Goal: Obtain resource: Obtain resource

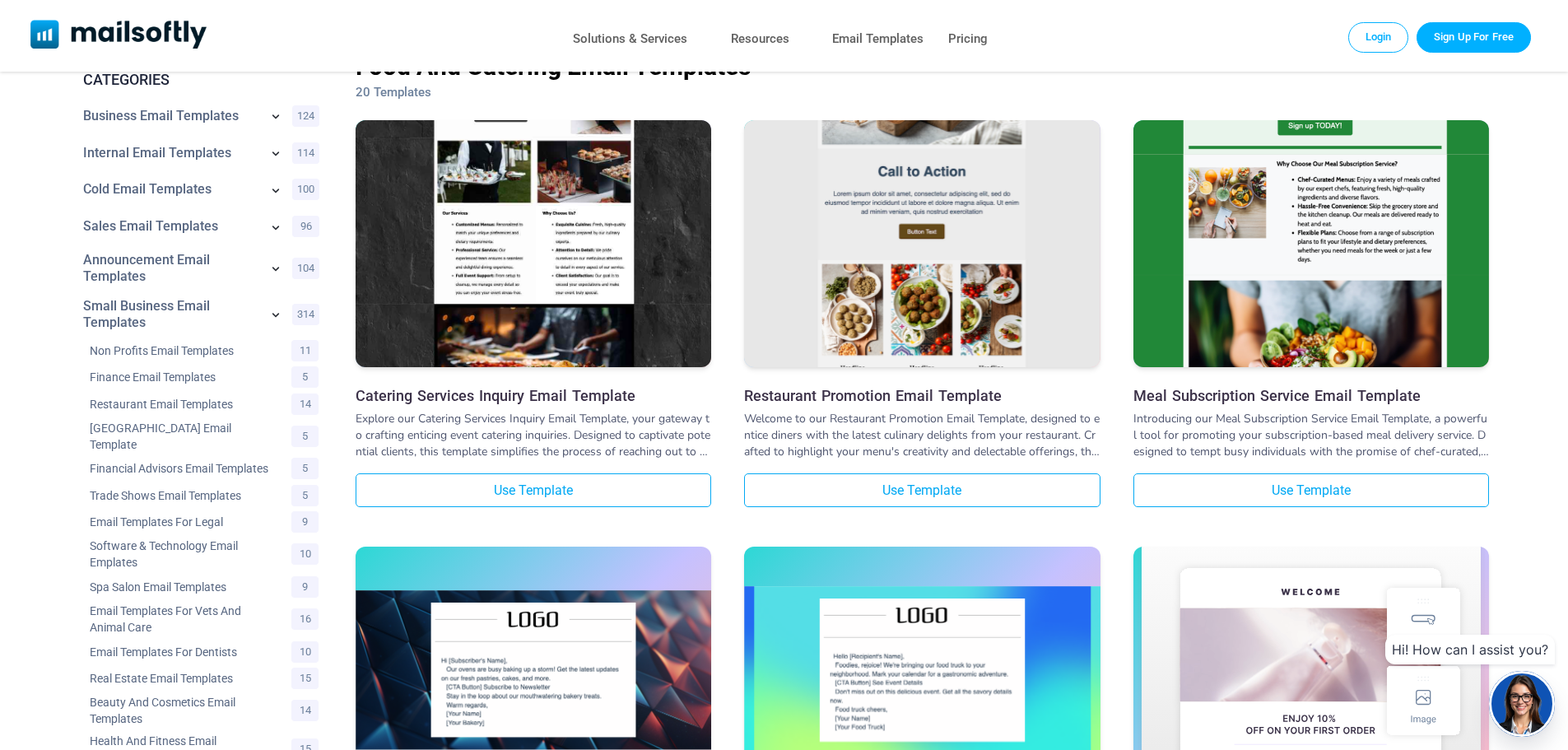
scroll to position [83, 0]
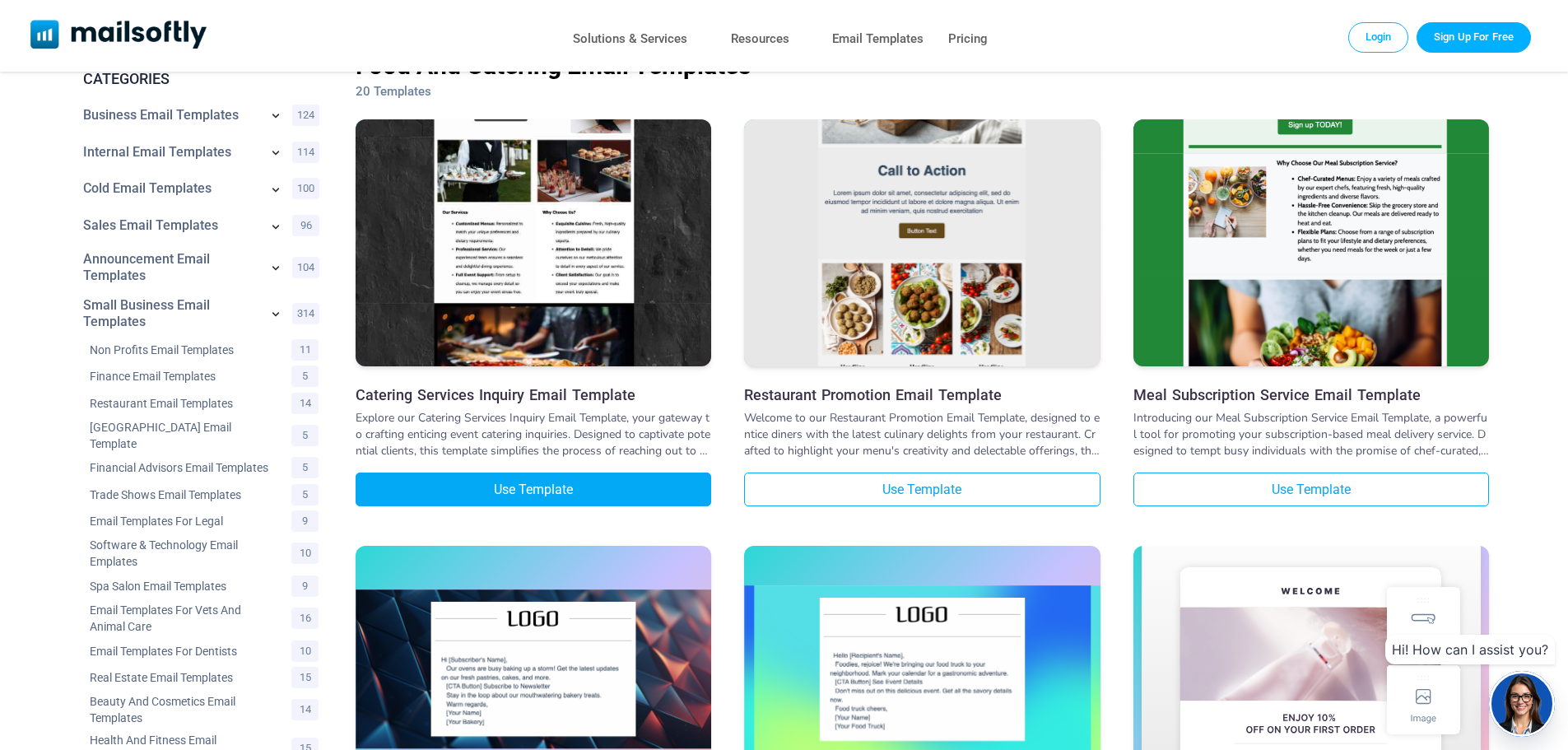
click at [623, 488] on link "Use Template" at bounding box center [533, 490] width 356 height 34
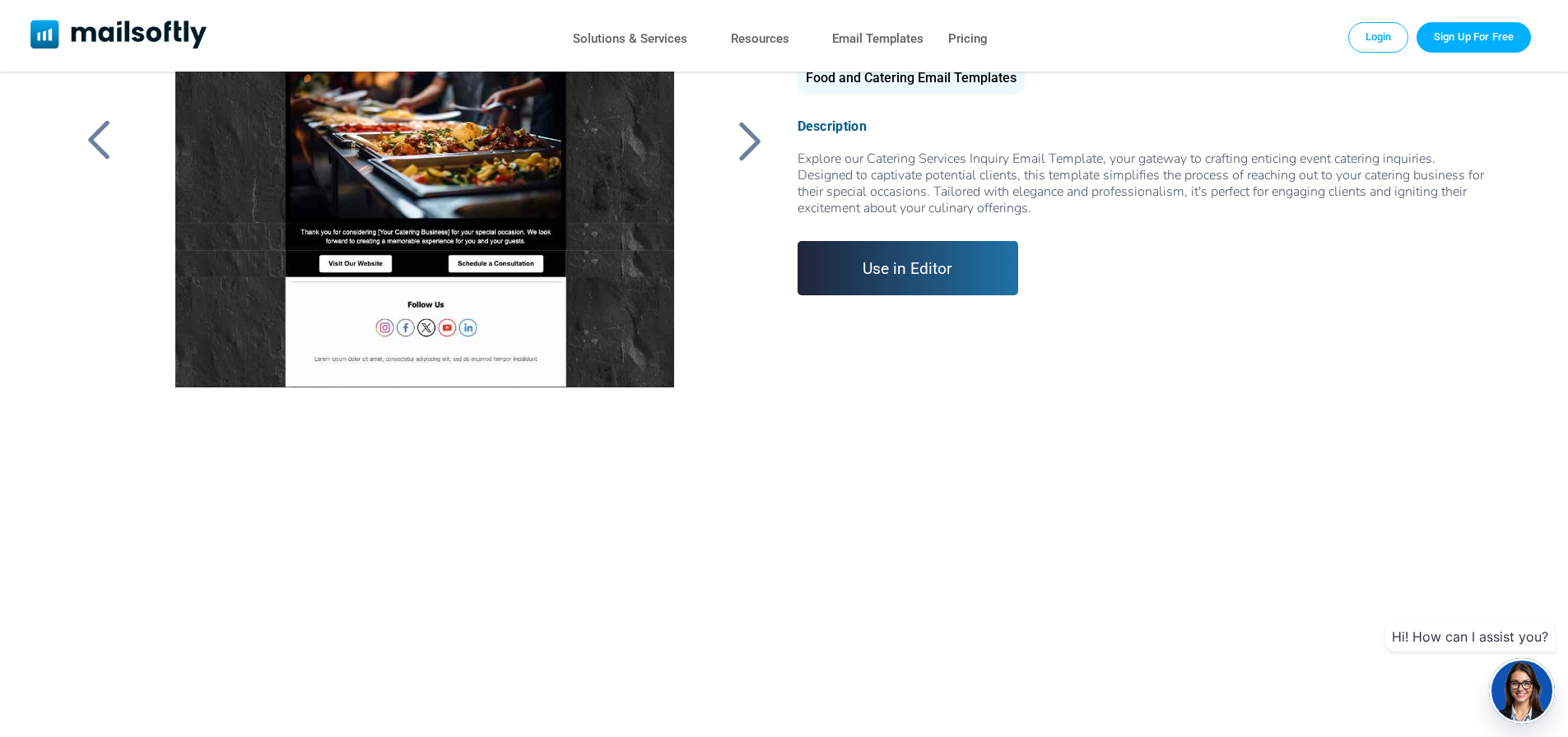
scroll to position [165, 0]
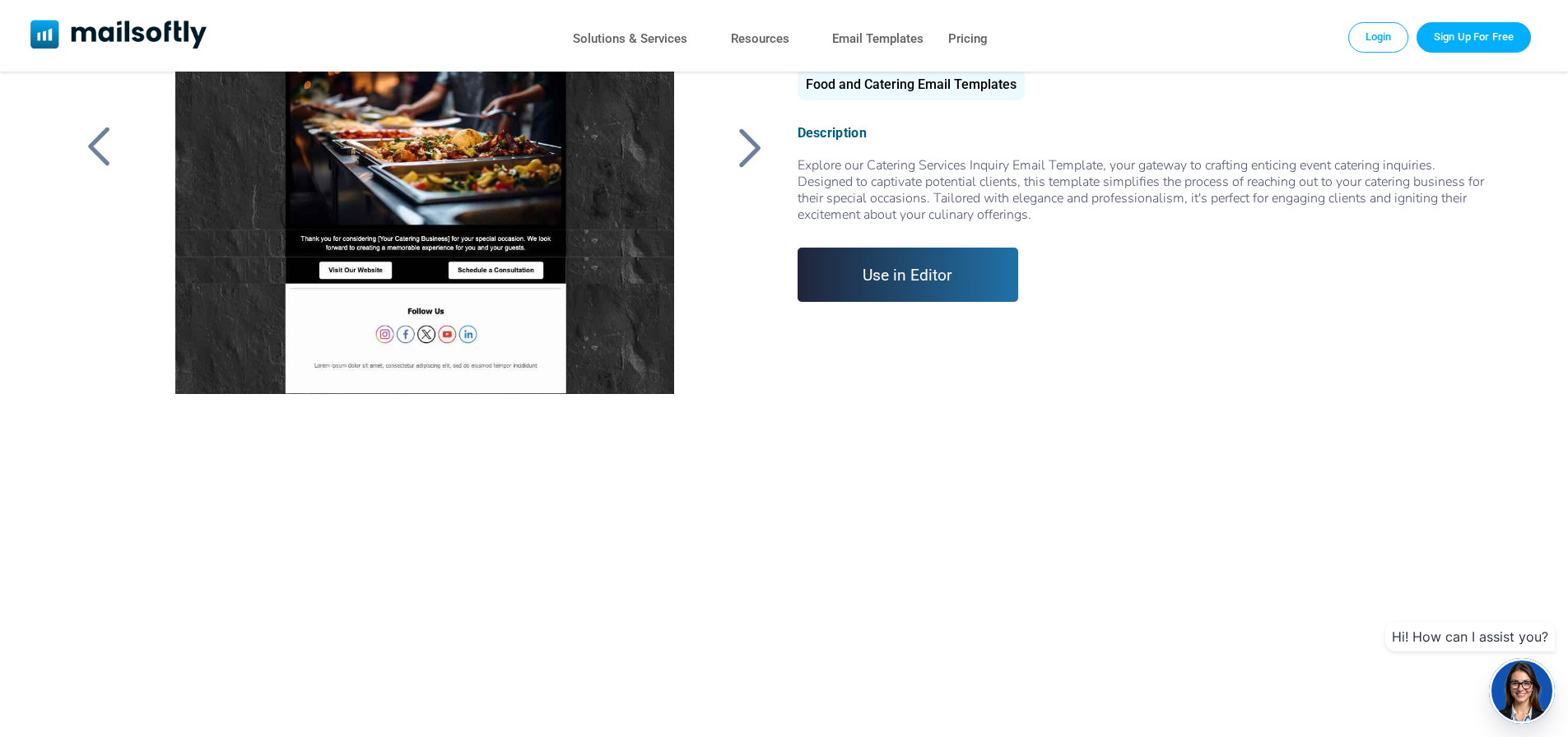
click at [985, 288] on link "Use in Editor" at bounding box center [908, 274] width 222 height 54
